Goal: Task Accomplishment & Management: Use online tool/utility

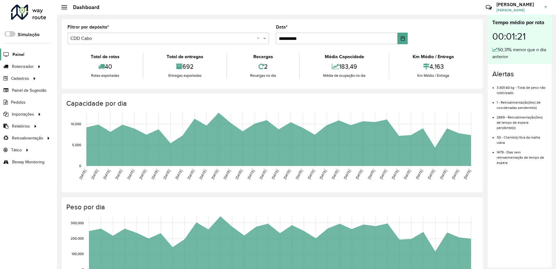
click at [21, 54] on span "Painel" at bounding box center [19, 54] width 12 height 6
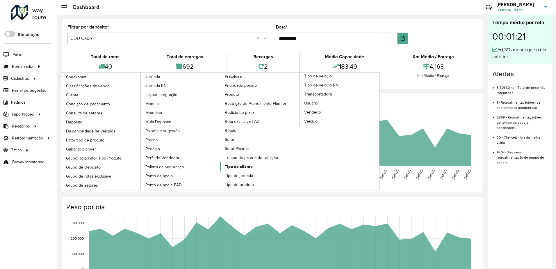
click at [244, 168] on span "Tipo de cliente" at bounding box center [239, 166] width 28 height 6
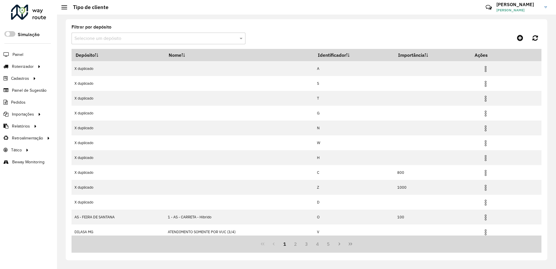
click at [146, 35] on div "Selecione um depósito" at bounding box center [159, 39] width 174 height 12
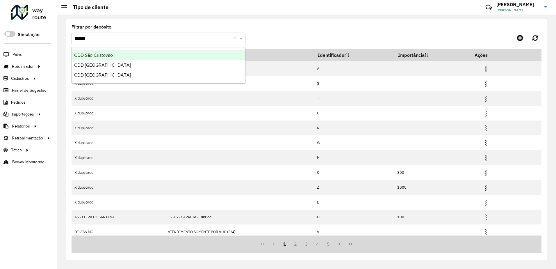
type input "*******"
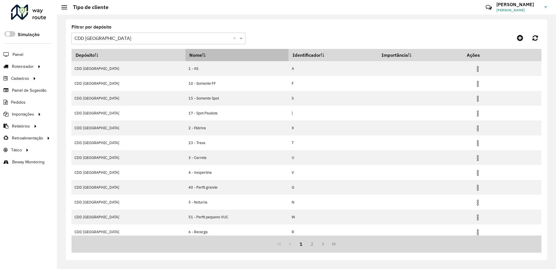
click at [202, 56] on icon at bounding box center [203, 54] width 3 height 3
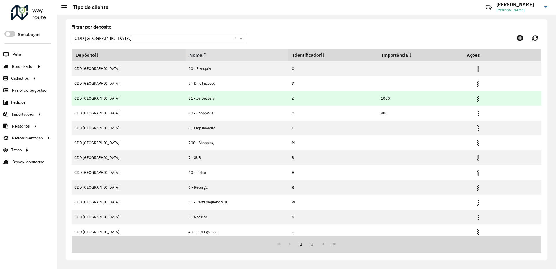
drag, startPoint x: 149, startPoint y: 97, endPoint x: 192, endPoint y: 99, distance: 43.1
click at [192, 99] on td "81 - Zé Delivery" at bounding box center [237, 98] width 103 height 15
drag, startPoint x: 192, startPoint y: 99, endPoint x: 261, endPoint y: 101, distance: 68.6
click at [288, 101] on td "Z" at bounding box center [332, 98] width 89 height 15
drag, startPoint x: 380, startPoint y: 99, endPoint x: 349, endPoint y: 100, distance: 31.1
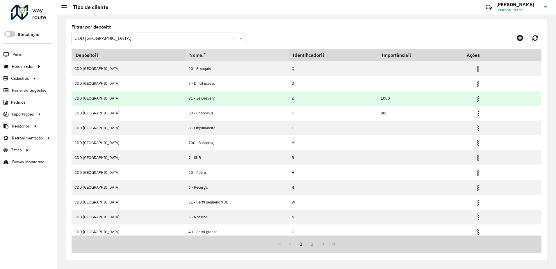
click at [349, 100] on tr "CDD São Paulo 81 - Zé Delivery Z 1000" at bounding box center [307, 98] width 470 height 15
click at [378, 97] on td "1000" at bounding box center [420, 98] width 85 height 15
click at [465, 99] on td at bounding box center [480, 98] width 35 height 15
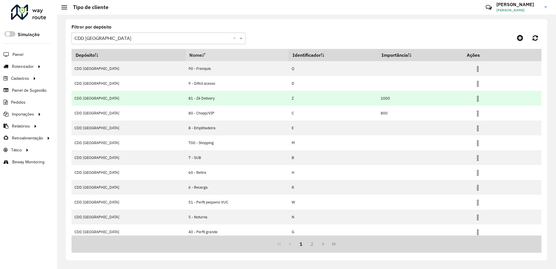
click at [474, 99] on img at bounding box center [477, 98] width 7 height 7
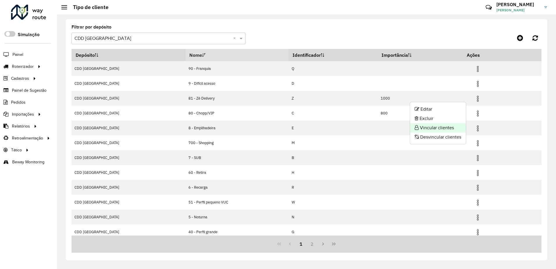
click at [440, 125] on li "Vincular clientes" at bounding box center [438, 127] width 56 height 9
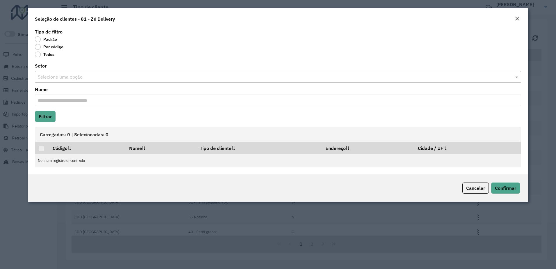
click at [60, 102] on input "Nome" at bounding box center [278, 100] width 486 height 12
type input "******"
click at [47, 122] on div "Tipo de filtro Padrão Por código Todos Setor Selecione uma opção Nome ****** Fi…" at bounding box center [278, 100] width 500 height 147
click at [50, 115] on button "Filtrar" at bounding box center [45, 116] width 21 height 11
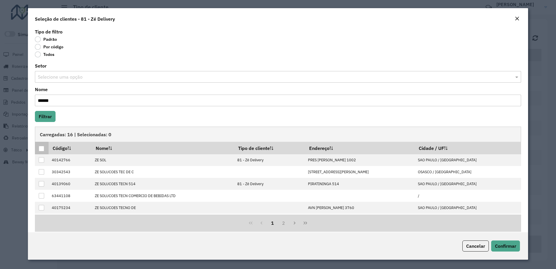
click at [42, 149] on div at bounding box center [42, 149] width 6 height 6
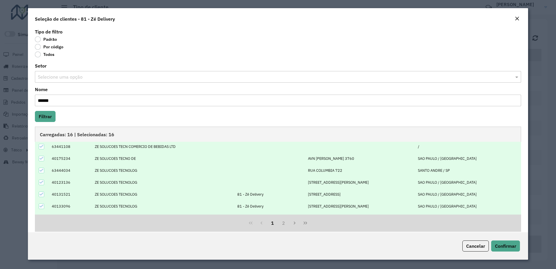
scroll to position [59, 0]
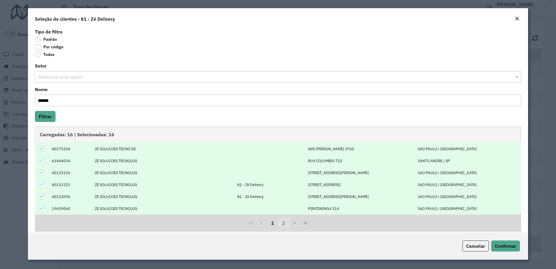
click at [281, 222] on button "2" at bounding box center [283, 222] width 11 height 11
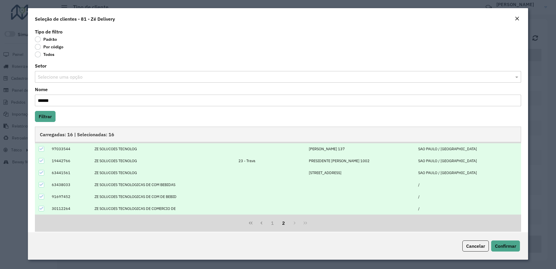
scroll to position [11, 0]
click at [251, 224] on icon "First Page" at bounding box center [250, 222] width 3 height 3
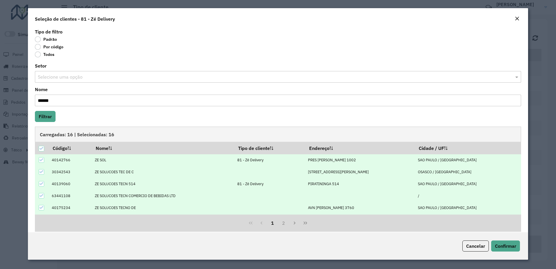
scroll to position [29, 0]
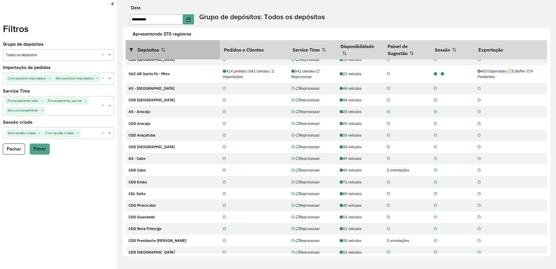
scroll to position [688, 0]
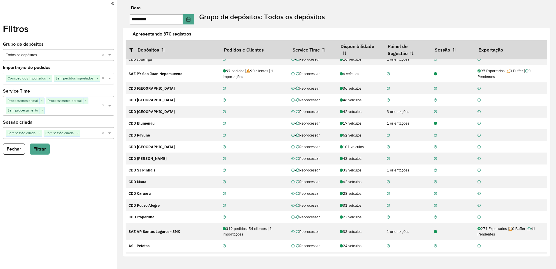
click at [0, 0] on div "Aguarde..." at bounding box center [0, 0] width 0 height 0
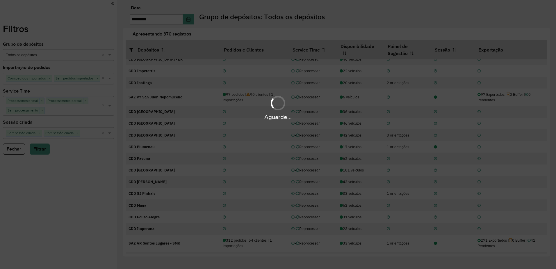
click at [195, 20] on div "Aguarde..." at bounding box center [278, 134] width 556 height 269
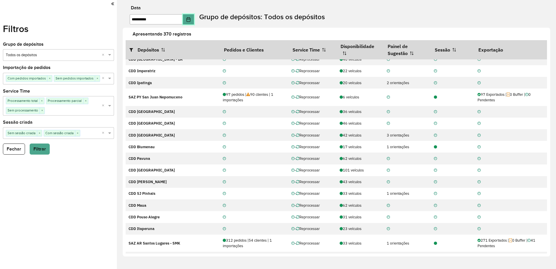
click at [194, 21] on button "Choose Date" at bounding box center [188, 19] width 11 height 10
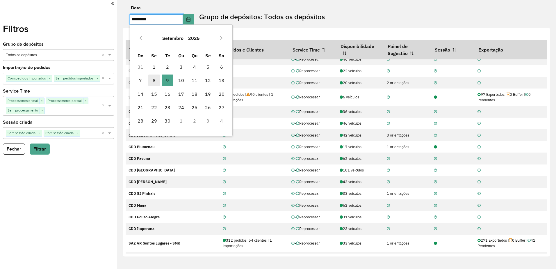
click at [155, 81] on span "8" at bounding box center [154, 80] width 12 height 12
type input "**********"
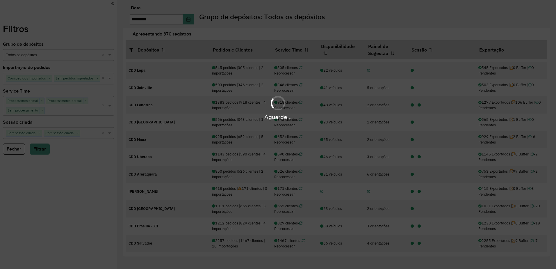
scroll to position [146, 0]
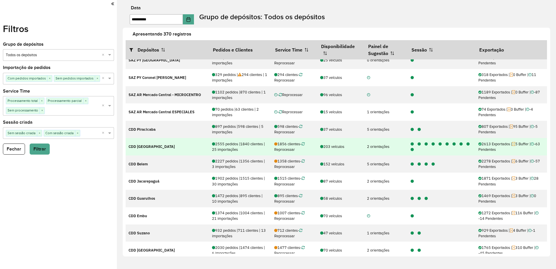
click at [411, 150] on icon at bounding box center [412, 150] width 3 height 4
click at [467, 143] on icon at bounding box center [467, 144] width 3 height 4
click at [459, 144] on icon at bounding box center [460, 144] width 3 height 4
click at [452, 143] on icon at bounding box center [453, 144] width 3 height 4
click at [445, 144] on icon at bounding box center [446, 144] width 3 height 4
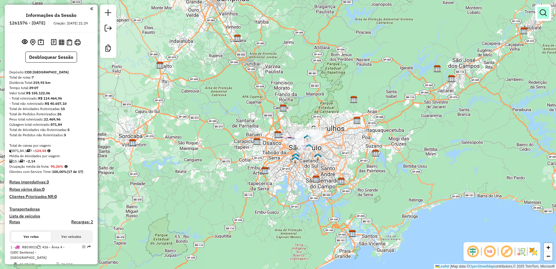
click at [546, 12] on em at bounding box center [543, 12] width 7 height 7
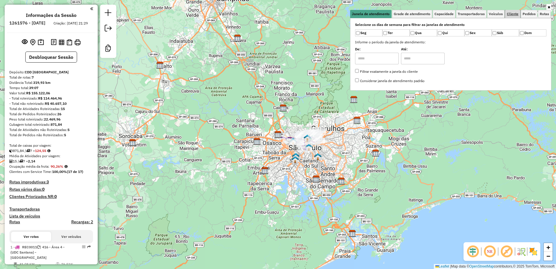
click at [510, 14] on span "Cliente" at bounding box center [513, 13] width 12 height 3
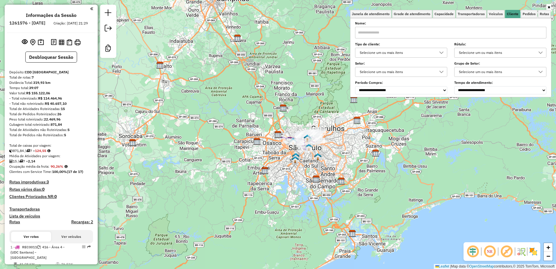
click at [386, 49] on div "Selecione um ou mais itens" at bounding box center [397, 52] width 78 height 9
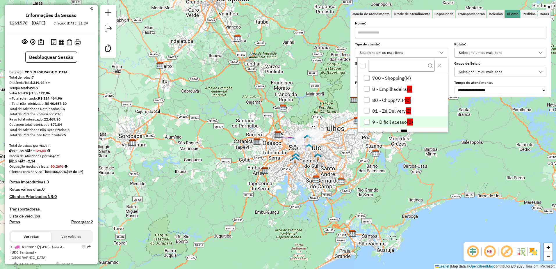
scroll to position [177, 0]
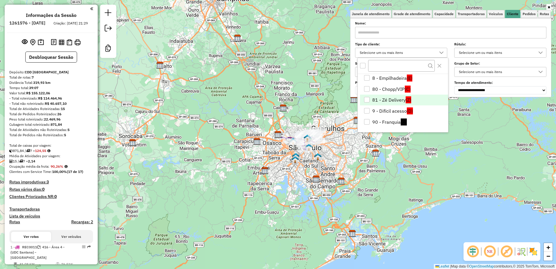
click at [410, 104] on li "81 - Zé Delivery (Z)" at bounding box center [404, 99] width 88 height 11
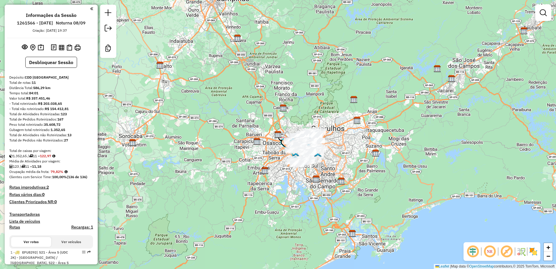
click at [550, 13] on div at bounding box center [543, 13] width 16 height 16
click at [548, 13] on link at bounding box center [543, 13] width 12 height 12
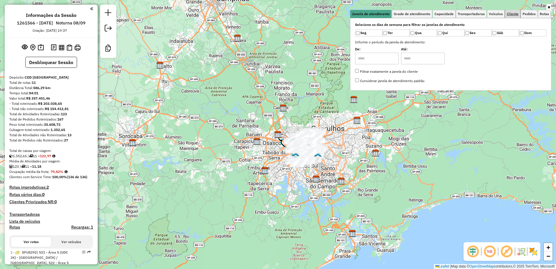
click at [509, 14] on span "Cliente" at bounding box center [513, 13] width 12 height 3
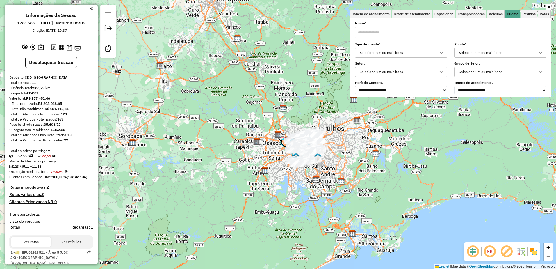
click at [399, 55] on div "Selecione um ou mais itens" at bounding box center [397, 52] width 78 height 9
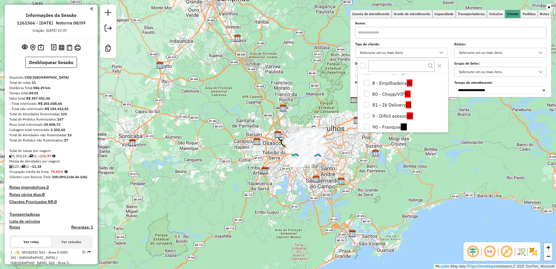
scroll to position [177, 0]
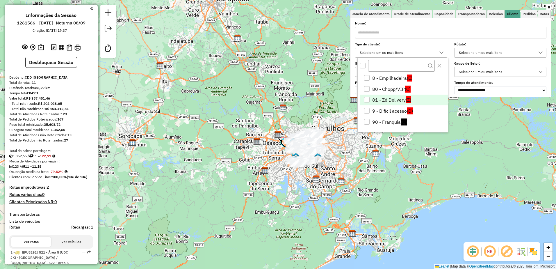
click at [409, 99] on span "(Z)" at bounding box center [409, 99] width 6 height 7
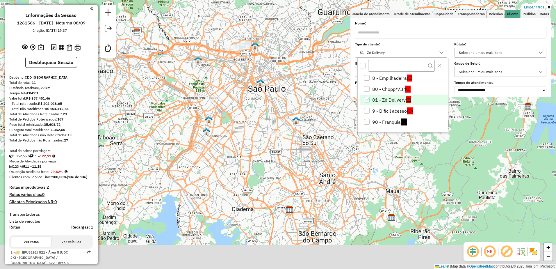
drag, startPoint x: 333, startPoint y: 202, endPoint x: 306, endPoint y: 128, distance: 78.6
click at [306, 128] on div "Limpar filtros Janela de atendimento Grade de atendimento Capacidade Transporta…" at bounding box center [278, 134] width 556 height 269
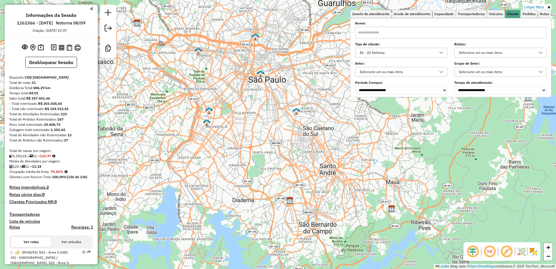
click at [535, 254] on img at bounding box center [533, 251] width 9 height 9
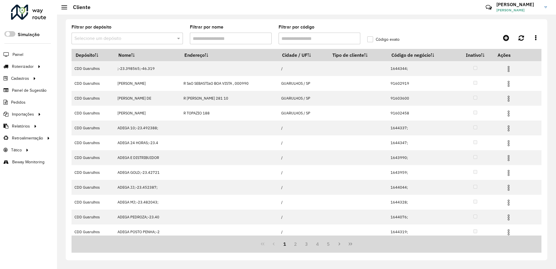
click at [106, 39] on input "text" at bounding box center [121, 38] width 94 height 7
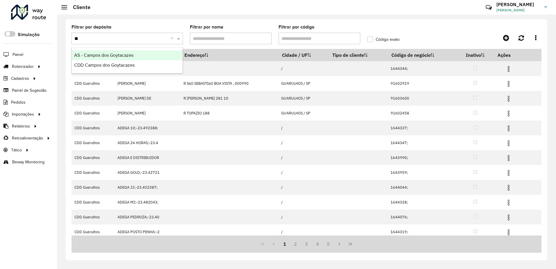
type input "**"
type input "*******"
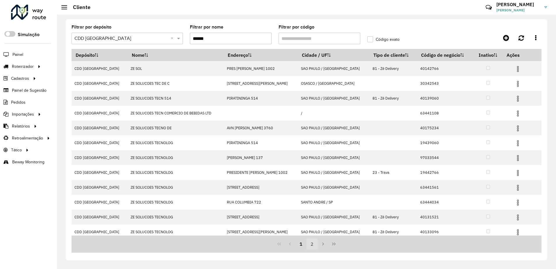
type input "******"
click at [315, 245] on button "2" at bounding box center [311, 243] width 11 height 11
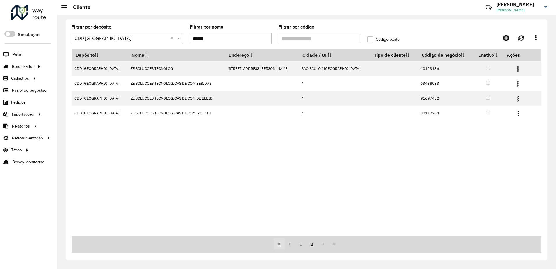
click at [274, 244] on button "First Page" at bounding box center [279, 243] width 11 height 11
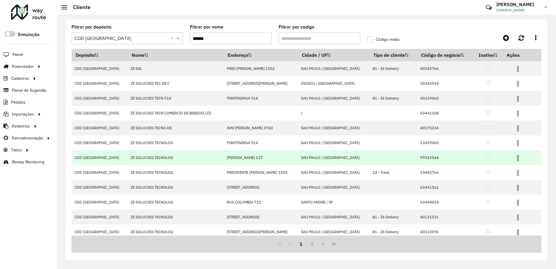
drag, startPoint x: 172, startPoint y: 159, endPoint x: 112, endPoint y: 158, distance: 60.5
click at [128, 158] on td "ZE SOLUCOES TECNOLOG" at bounding box center [176, 157] width 96 height 15
click at [370, 160] on td at bounding box center [394, 157] width 48 height 15
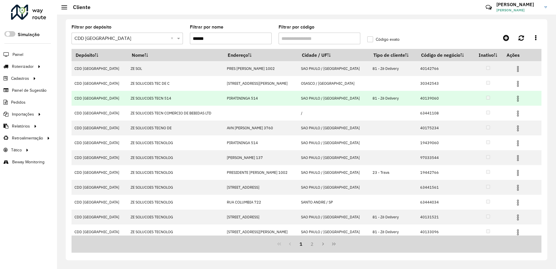
drag, startPoint x: 354, startPoint y: 96, endPoint x: 382, endPoint y: 98, distance: 28.0
click at [382, 98] on td "81 - Zé Delivery" at bounding box center [394, 98] width 48 height 15
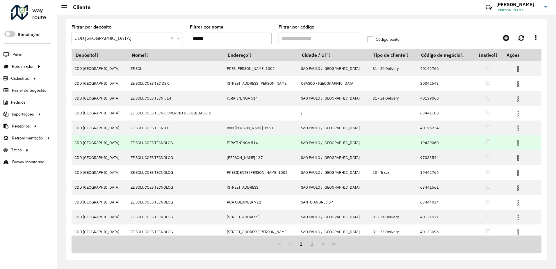
drag, startPoint x: 107, startPoint y: 141, endPoint x: 164, endPoint y: 142, distance: 57.0
click at [164, 142] on tr "CDD São Paulo ZE SOLUCOES TECNOLOG PIRATININGA 514 [GEOGRAPHIC_DATA] / SP 19439…" at bounding box center [307, 142] width 470 height 15
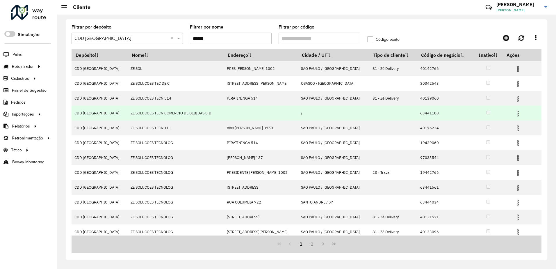
drag, startPoint x: 113, startPoint y: 113, endPoint x: 194, endPoint y: 113, distance: 81.4
click at [194, 113] on td "ZE SOLUCOES TECN COMERCIO DE BEBIDAS LTD" at bounding box center [176, 113] width 96 height 15
